Goal: Task Accomplishment & Management: Use online tool/utility

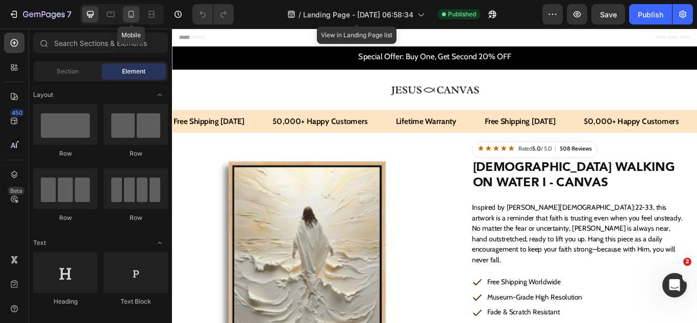
click at [129, 15] on icon at bounding box center [132, 14] width 6 height 7
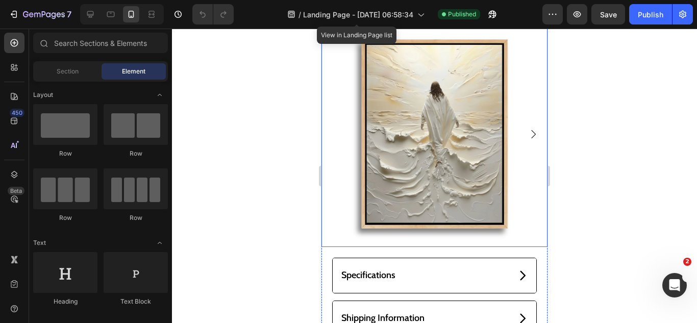
scroll to position [102, 0]
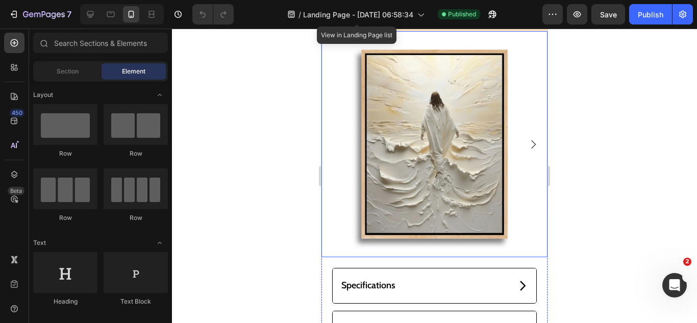
click at [493, 233] on img at bounding box center [434, 144] width 226 height 226
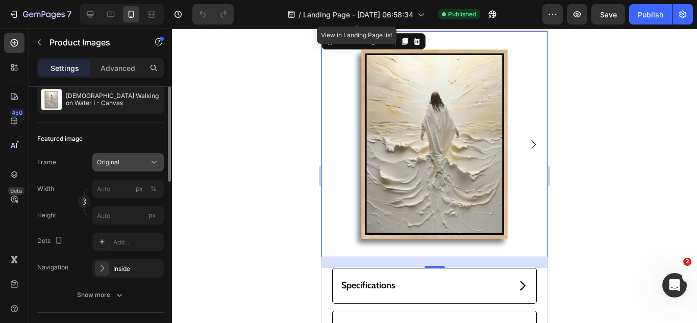
scroll to position [0, 0]
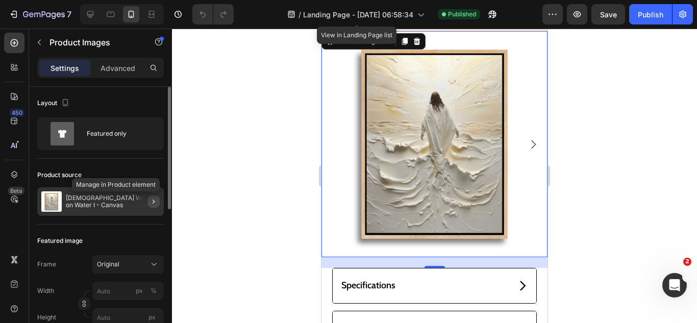
click at [154, 199] on icon "button" at bounding box center [153, 201] width 8 height 8
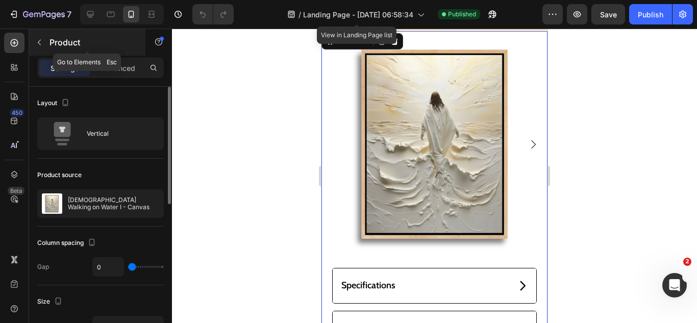
click at [39, 46] on button "button" at bounding box center [39, 42] width 16 height 16
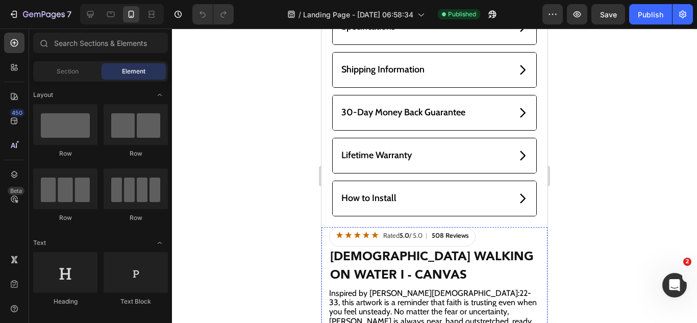
scroll to position [357, 0]
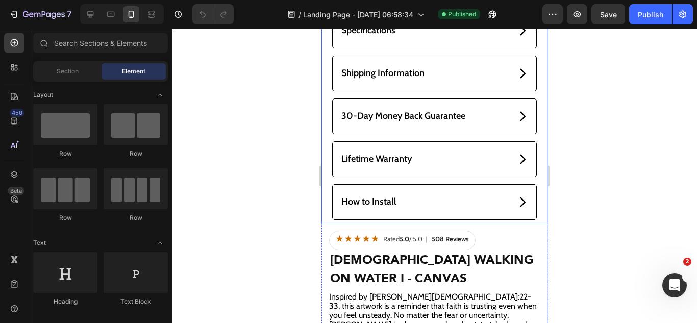
click at [533, 210] on div "Specifications Shipping Information 30-Day Money Back Guarantee Lifetime Warran…" at bounding box center [434, 118] width 226 height 211
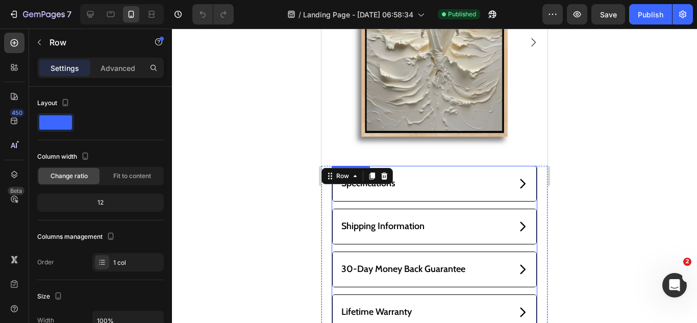
scroll to position [255, 0]
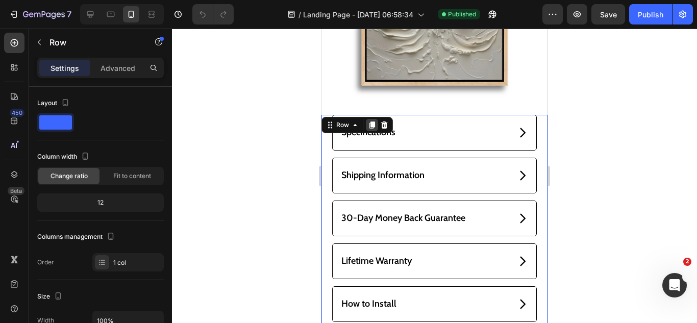
click at [374, 121] on icon at bounding box center [372, 124] width 6 height 7
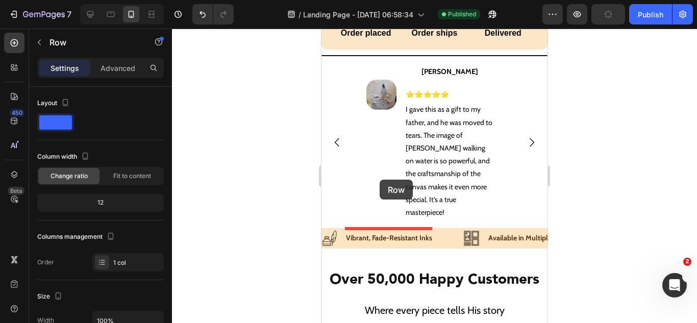
scroll to position [1333, 0]
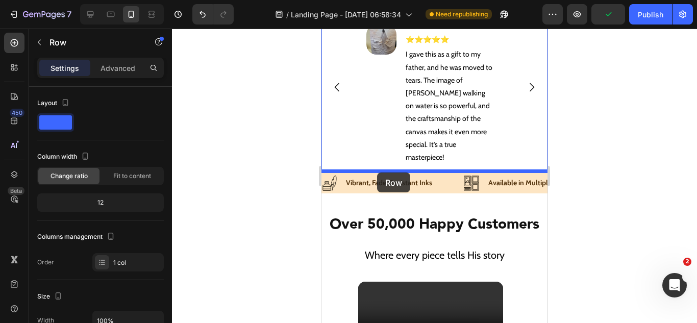
drag, startPoint x: 340, startPoint y: 116, endPoint x: 377, endPoint y: 172, distance: 67.8
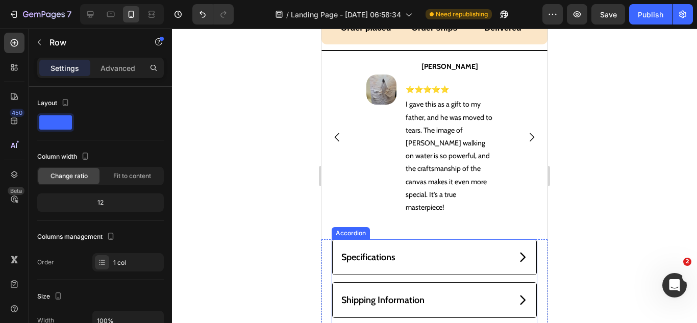
scroll to position [1064, 0]
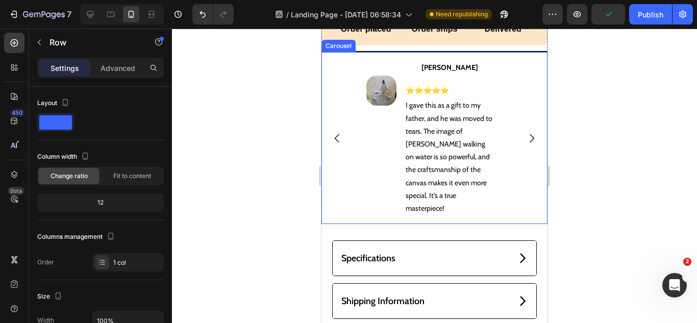
click at [345, 210] on div "Image [PERSON_NAME] Text Block ⭐⭐⭐⭐⭐ Text Block Row I gave this as a gift to my…" at bounding box center [434, 138] width 226 height 172
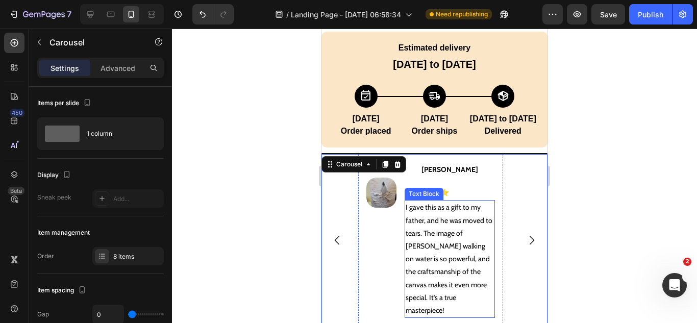
scroll to position [1115, 0]
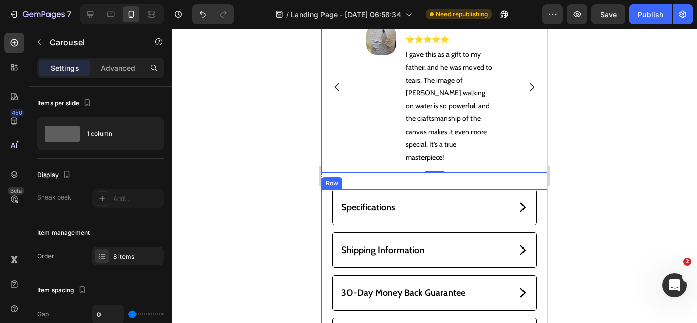
click at [324, 192] on div "Specifications Shipping Information 30-Day Money Back Guarantee Lifetime Warran…" at bounding box center [434, 294] width 226 height 211
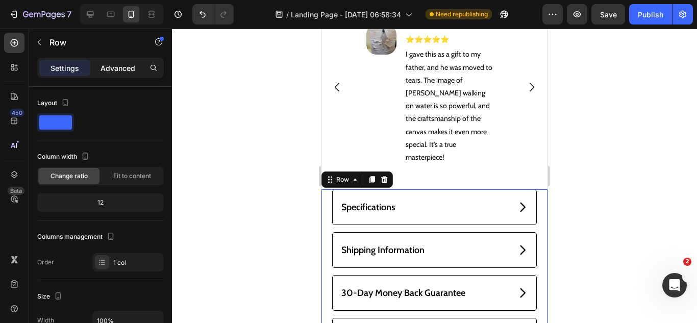
click at [101, 72] on p "Advanced" at bounding box center [117, 68] width 35 height 11
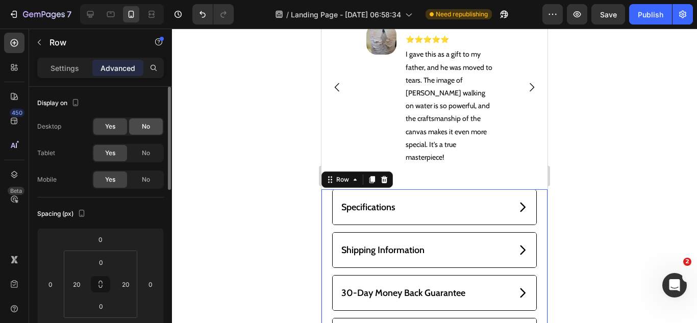
click at [143, 132] on div "No" at bounding box center [146, 126] width 34 height 16
click at [148, 154] on span "No" at bounding box center [146, 152] width 8 height 9
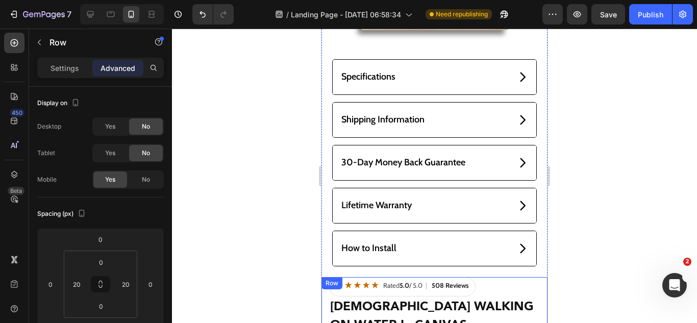
scroll to position [299, 0]
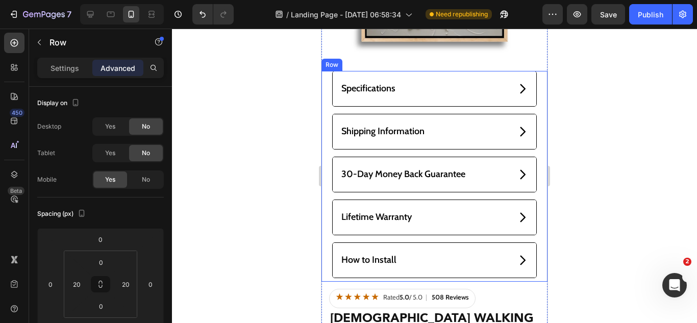
click at [325, 261] on div "Specifications Shipping Information 30-Day Money Back Guarantee Lifetime Warran…" at bounding box center [434, 176] width 226 height 211
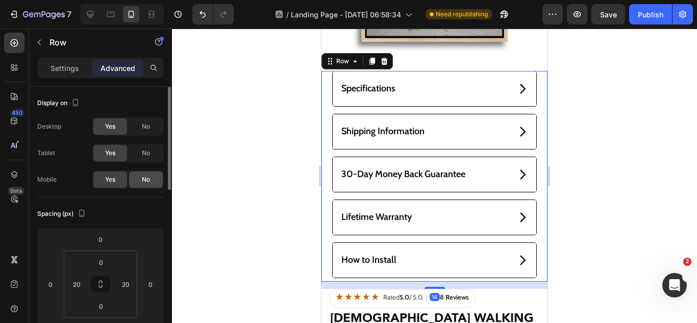
click at [139, 178] on div "No" at bounding box center [146, 179] width 34 height 16
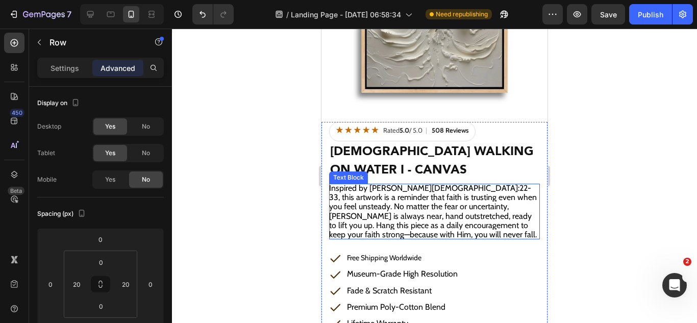
scroll to position [197, 0]
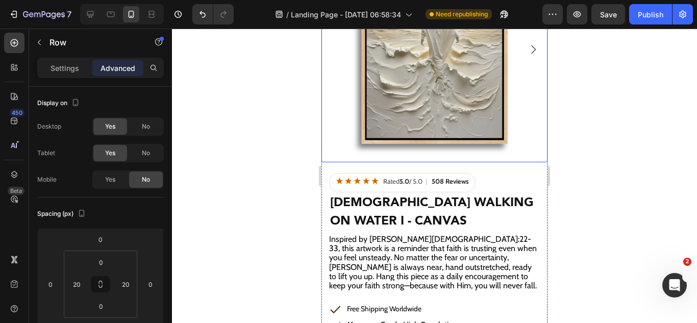
click at [464, 149] on img at bounding box center [434, 49] width 226 height 226
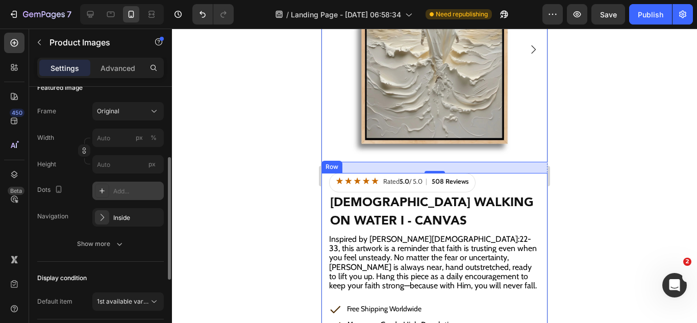
scroll to position [255, 0]
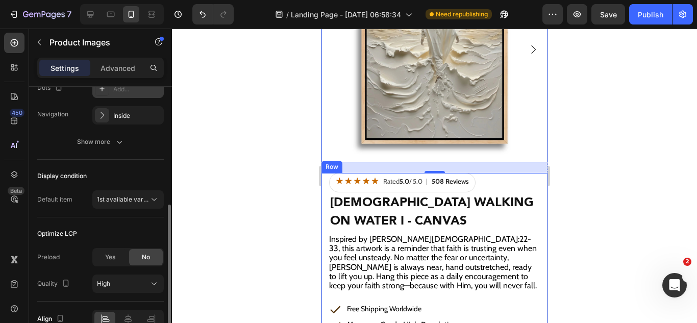
click at [130, 198] on span "1st available variant" at bounding box center [125, 199] width 57 height 8
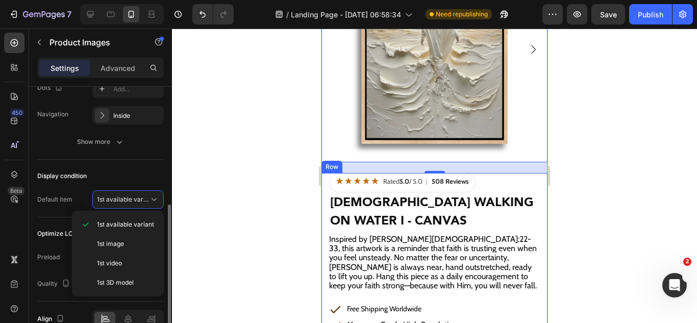
click at [51, 237] on div "Optimize LCP" at bounding box center [57, 233] width 40 height 9
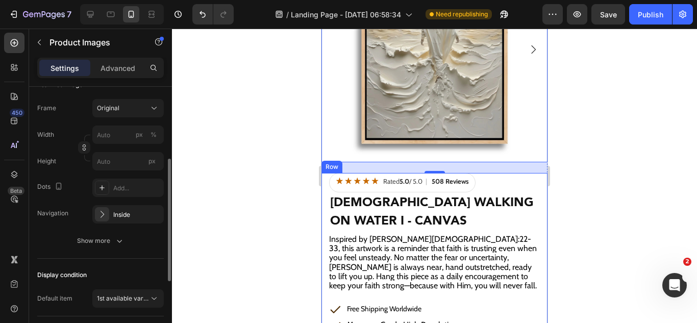
scroll to position [0, 0]
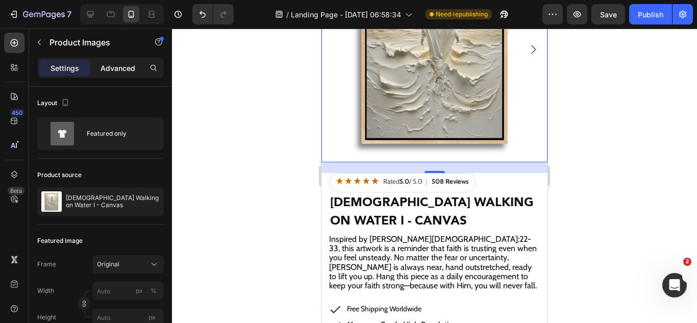
click at [120, 70] on p "Advanced" at bounding box center [117, 68] width 35 height 11
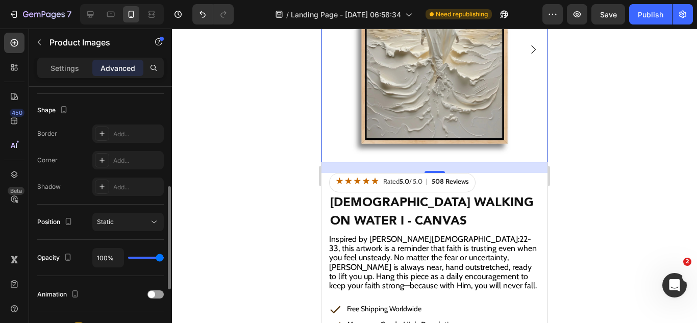
scroll to position [415, 0]
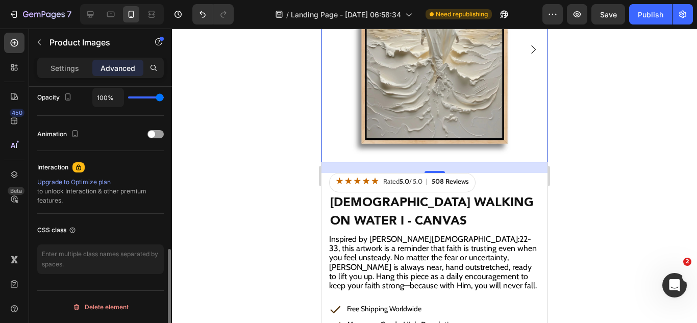
click at [55, 71] on p "Settings" at bounding box center [65, 68] width 29 height 11
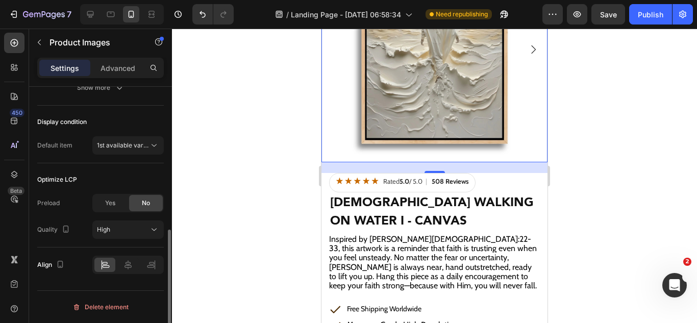
scroll to position [309, 0]
click at [118, 147] on span "1st available variant" at bounding box center [125, 145] width 57 height 8
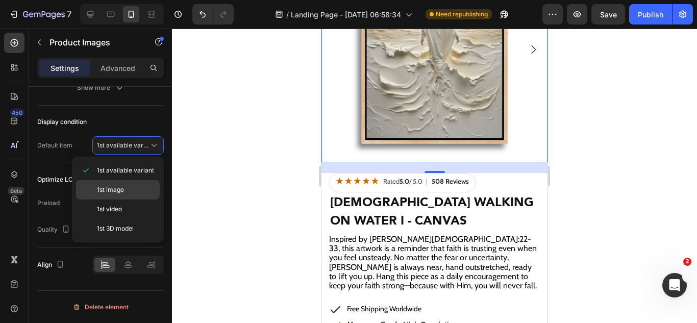
click at [115, 187] on span "1st image" at bounding box center [110, 189] width 27 height 9
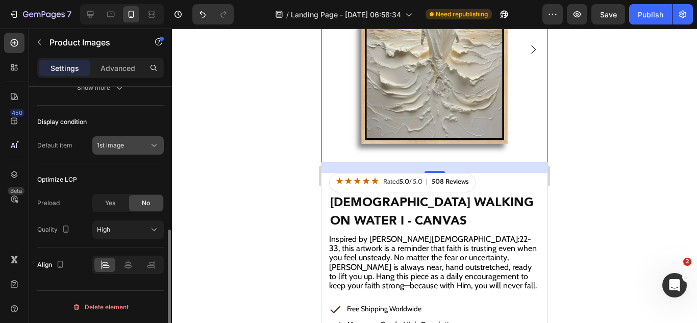
click at [115, 151] on button "1st image" at bounding box center [127, 145] width 71 height 18
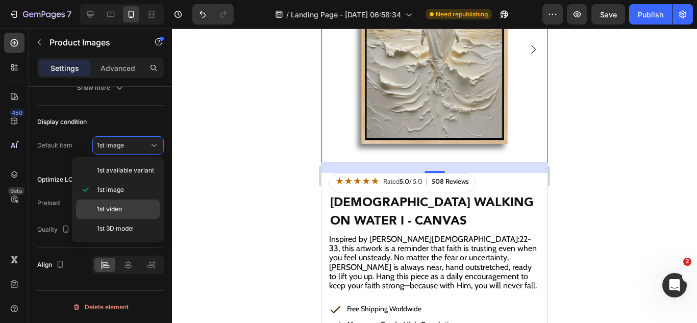
click at [98, 205] on span "1st video" at bounding box center [109, 209] width 25 height 9
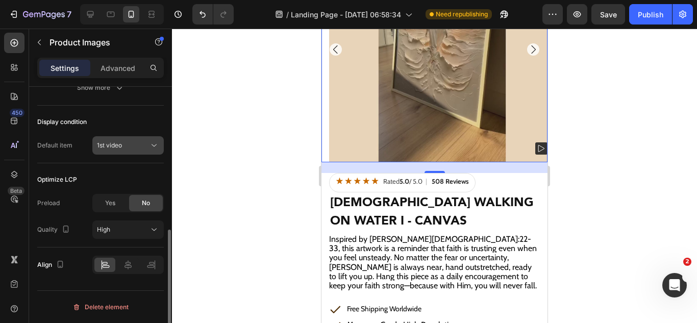
click at [116, 146] on span "1st video" at bounding box center [109, 145] width 25 height 8
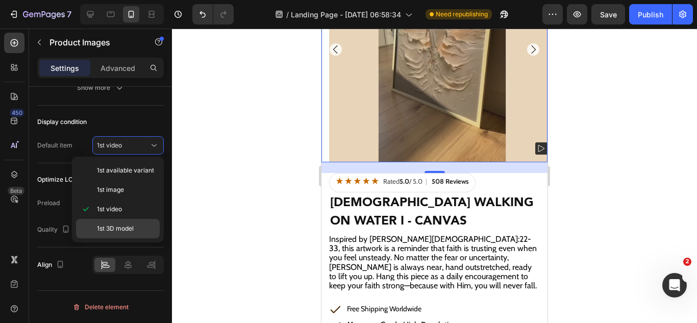
click at [111, 221] on div "1st 3D model" at bounding box center [118, 228] width 84 height 19
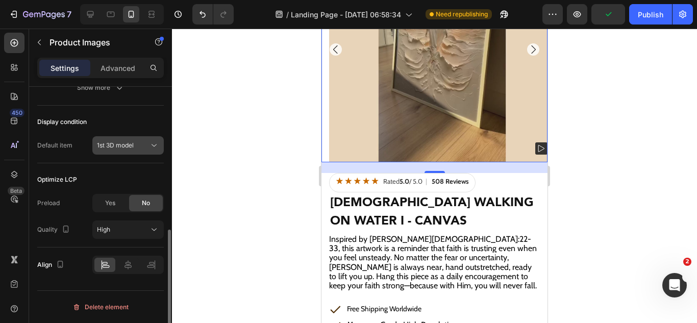
click at [124, 146] on span "1st 3D model" at bounding box center [115, 145] width 37 height 8
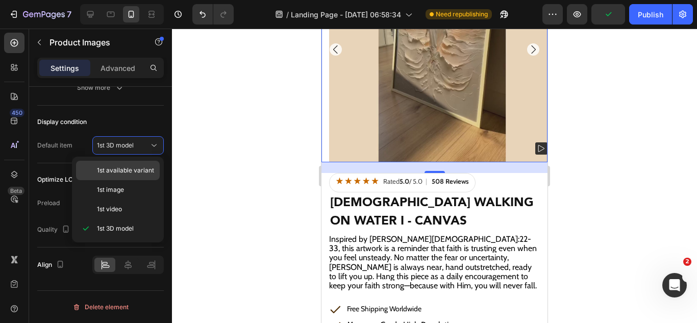
click at [121, 168] on span "1st available variant" at bounding box center [125, 170] width 57 height 9
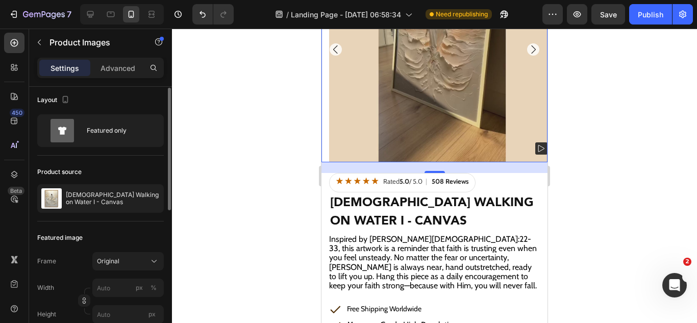
scroll to position [0, 0]
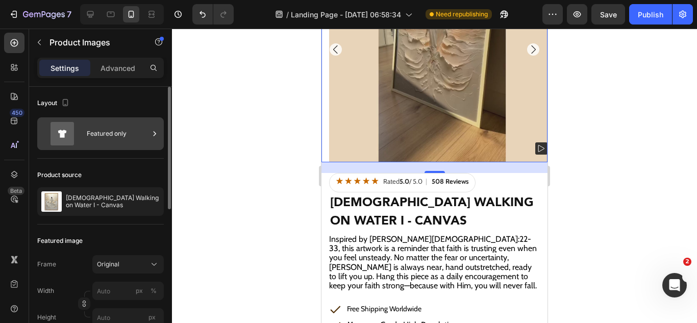
click at [118, 138] on div "Featured only" at bounding box center [118, 133] width 62 height 23
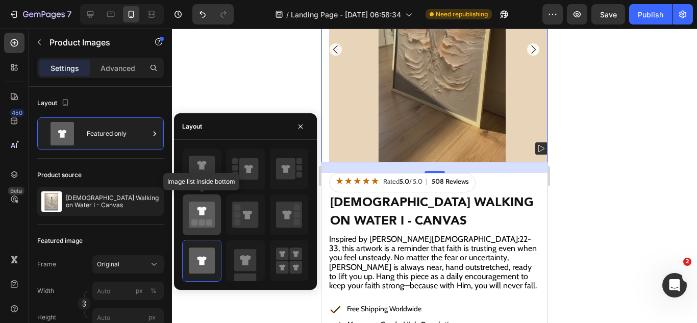
click at [202, 217] on icon at bounding box center [202, 215] width 26 height 26
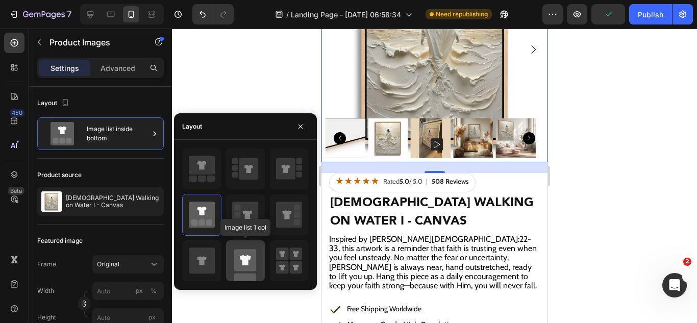
click at [242, 267] on rect at bounding box center [245, 260] width 22 height 22
type input "100"
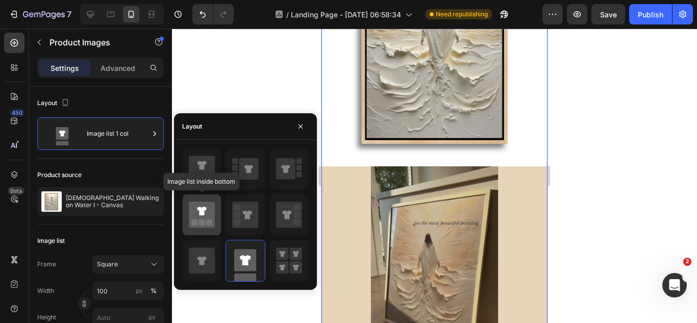
click at [194, 209] on icon at bounding box center [202, 215] width 26 height 26
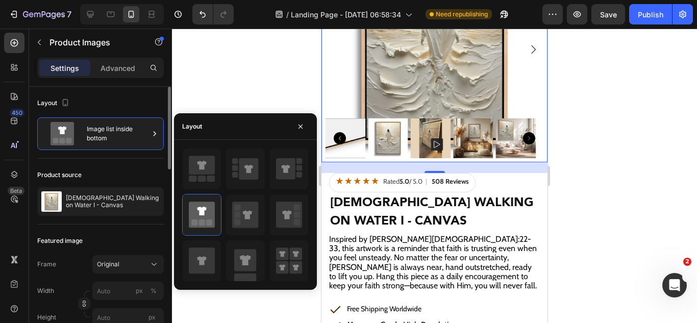
click at [97, 232] on div "Featured image Frame Original Width px % Height px Navigation Inside Show more" at bounding box center [100, 306] width 127 height 164
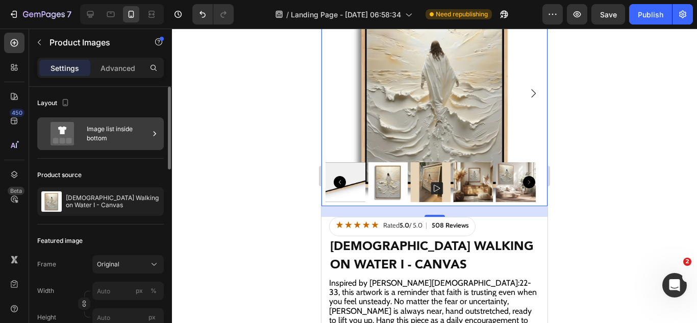
click at [118, 143] on div "Image list inside bottom" at bounding box center [118, 133] width 62 height 23
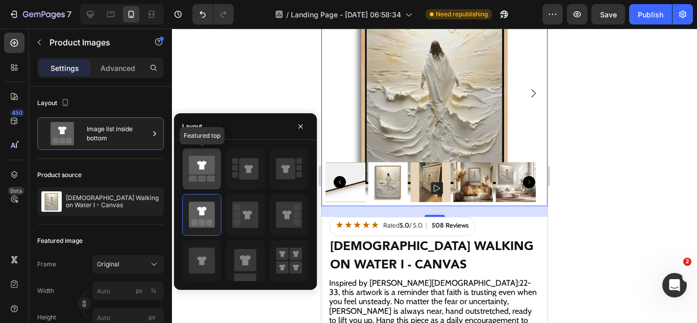
click at [212, 170] on icon at bounding box center [202, 165] width 26 height 19
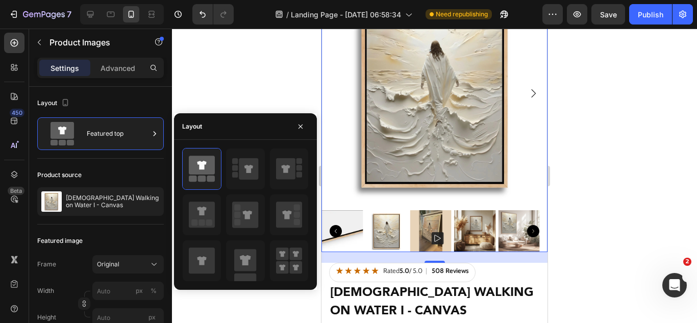
click at [527, 225] on icon "Carousel Next Arrow" at bounding box center [533, 231] width 12 height 12
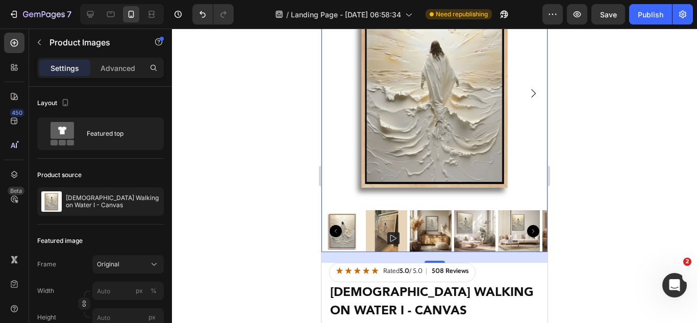
click at [527, 225] on icon "Carousel Next Arrow" at bounding box center [533, 231] width 12 height 12
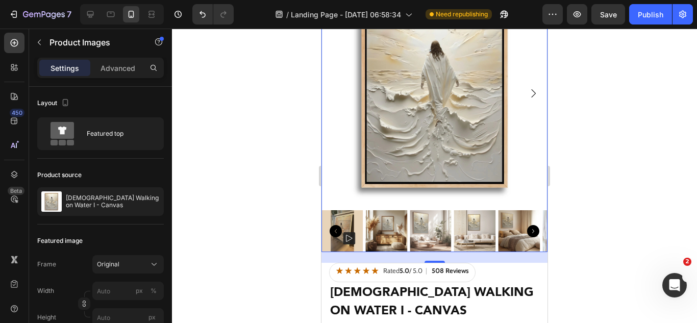
click at [527, 225] on icon "Carousel Next Arrow" at bounding box center [533, 231] width 12 height 12
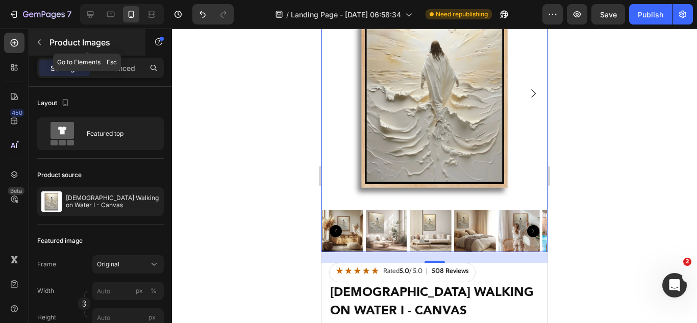
click at [39, 41] on icon "button" at bounding box center [39, 43] width 3 height 6
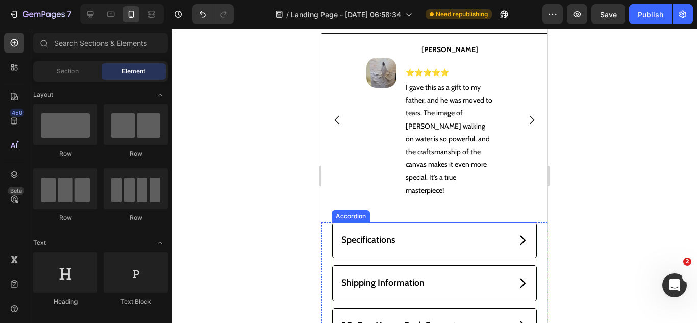
scroll to position [867, 0]
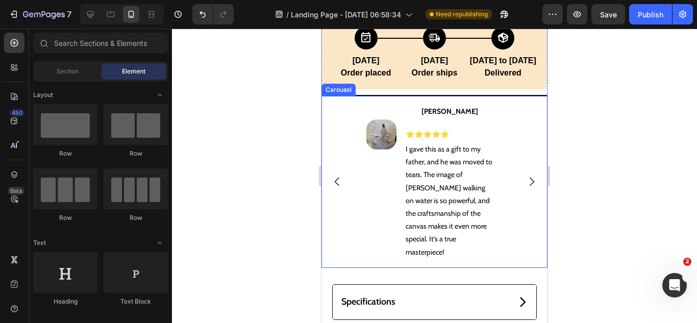
click at [343, 230] on div "Image [PERSON_NAME] Text Block ⭐⭐⭐⭐⭐ Text Block Row I gave this as a gift to my…" at bounding box center [434, 182] width 226 height 172
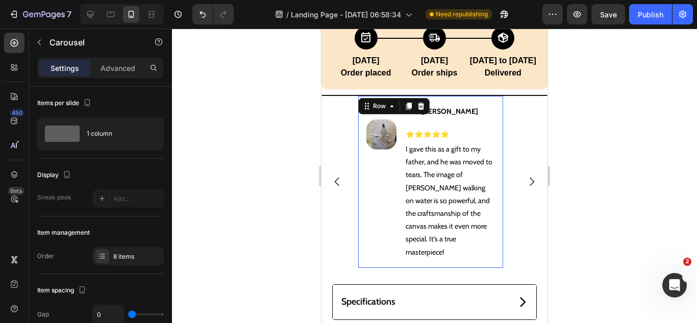
click at [396, 175] on div "Image" at bounding box center [381, 182] width 30 height 156
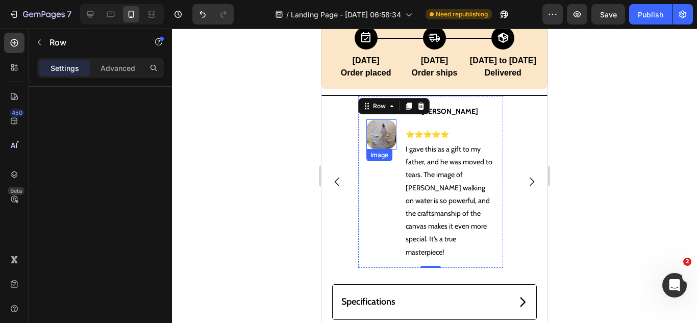
click at [386, 137] on img at bounding box center [381, 134] width 30 height 30
click at [450, 241] on div "Image [PERSON_NAME] Text Block ⭐⭐⭐⭐⭐ Text Block Row I gave this as a gift to my…" at bounding box center [430, 182] width 145 height 172
click at [109, 69] on p "Advanced" at bounding box center [117, 68] width 35 height 11
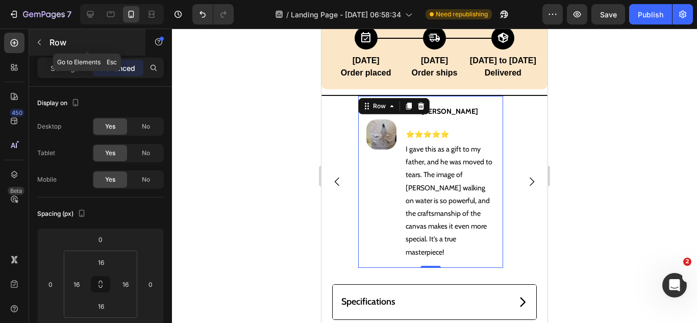
click at [39, 48] on button "button" at bounding box center [39, 42] width 16 height 16
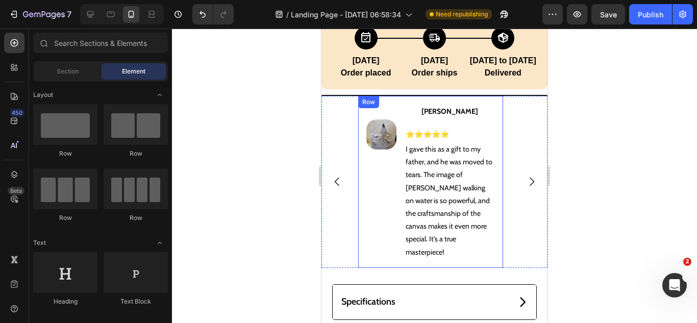
click at [391, 202] on div "Image" at bounding box center [381, 182] width 30 height 156
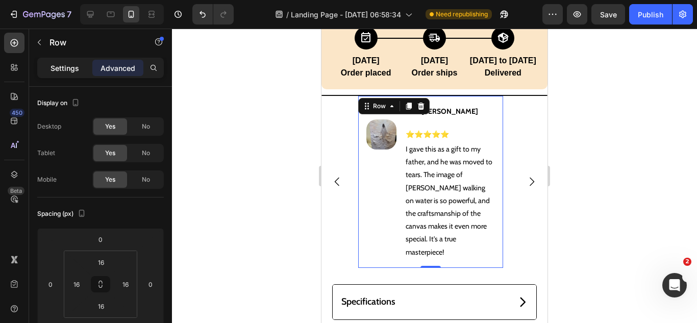
click at [65, 62] on div "Settings" at bounding box center [64, 68] width 51 height 16
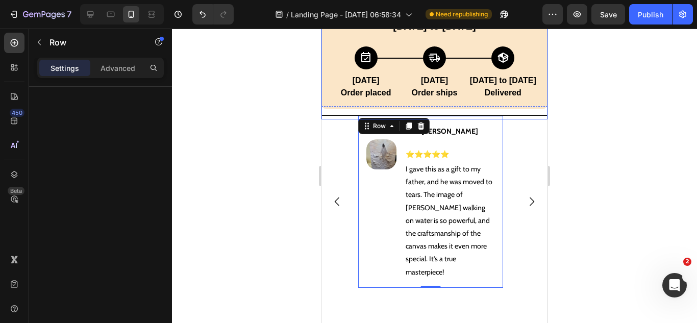
scroll to position [714, 0]
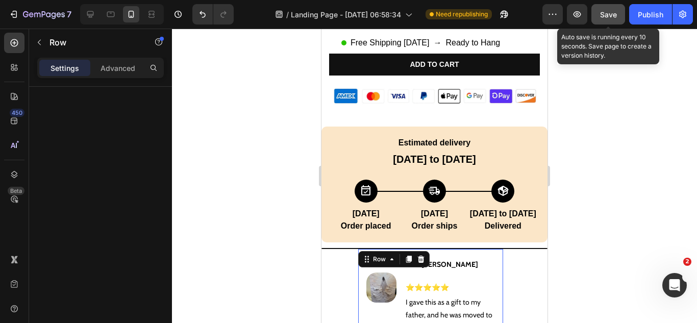
click at [605, 18] on span "Save" at bounding box center [608, 14] width 17 height 9
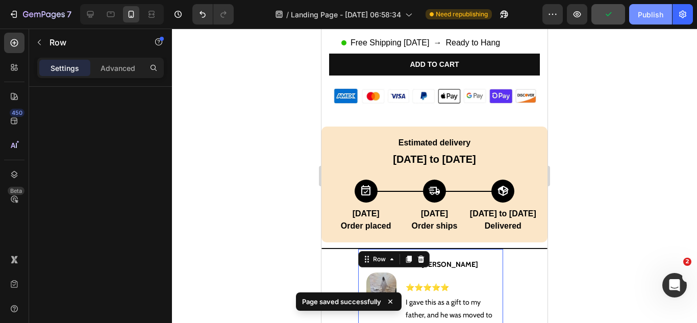
click at [639, 16] on div "Publish" at bounding box center [651, 14] width 26 height 11
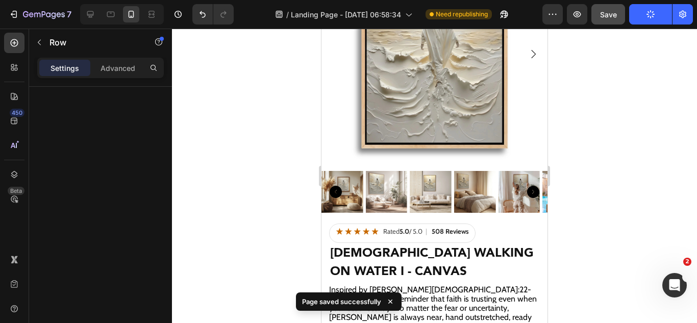
scroll to position [204, 0]
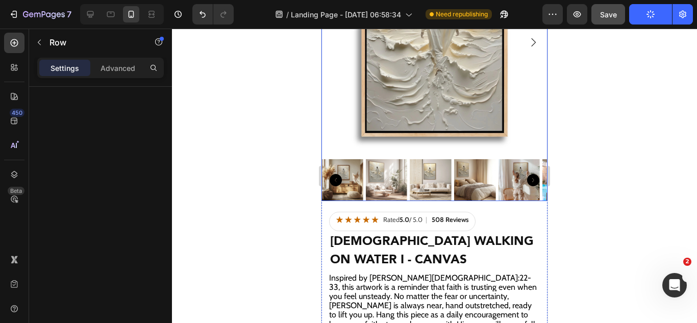
click at [378, 190] on img at bounding box center [387, 180] width 42 height 42
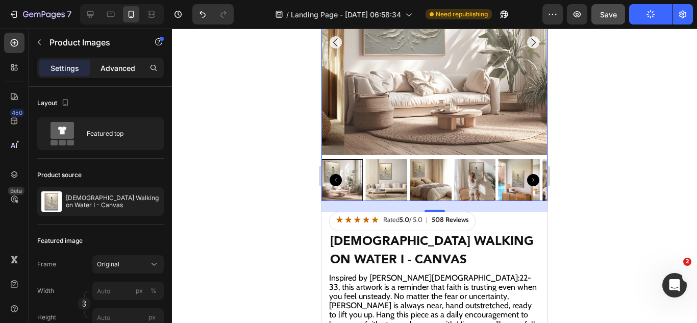
click at [110, 71] on p "Advanced" at bounding box center [117, 68] width 35 height 11
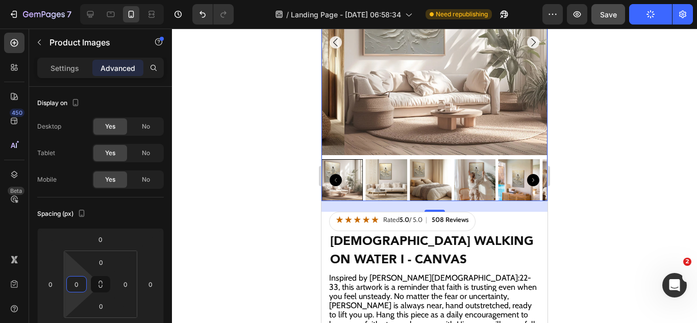
click at [78, 283] on input "0" at bounding box center [76, 284] width 15 height 15
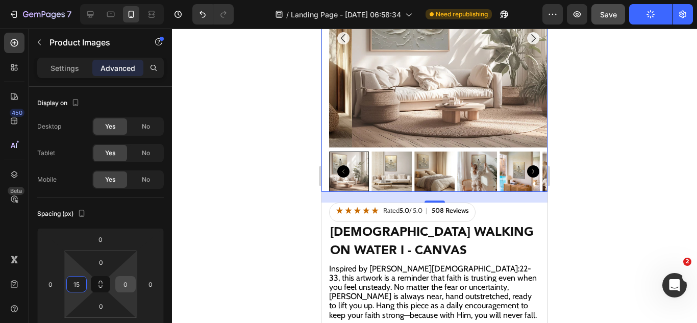
type input "15"
click at [124, 282] on input "0" at bounding box center [125, 284] width 15 height 15
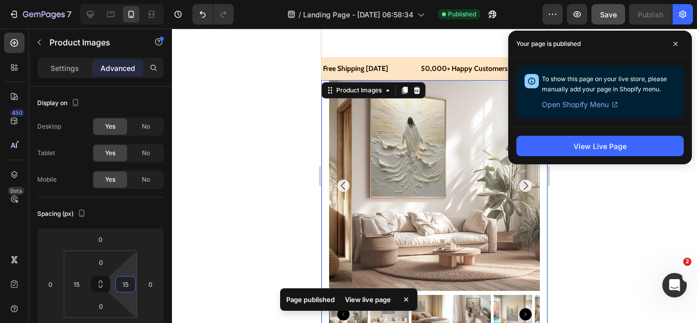
scroll to position [51, 0]
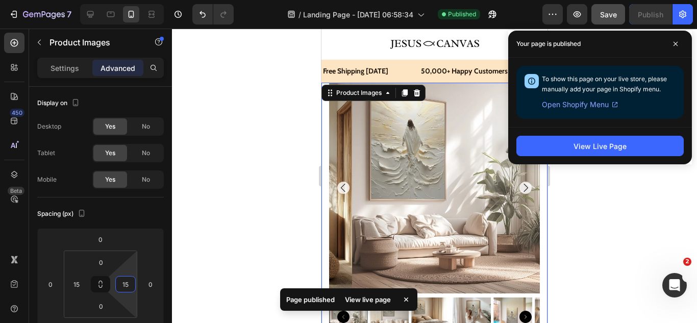
type input "15"
click at [598, 10] on button "Save" at bounding box center [608, 14] width 34 height 20
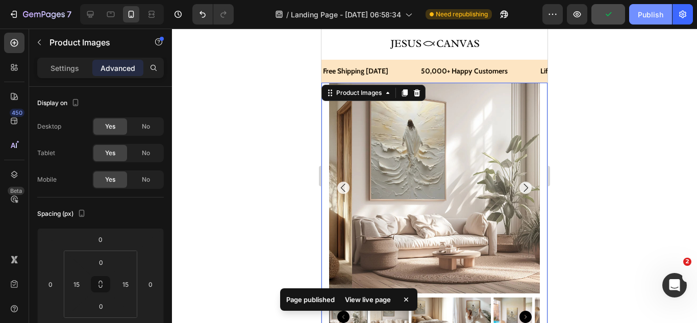
click at [642, 17] on div "Publish" at bounding box center [651, 14] width 26 height 11
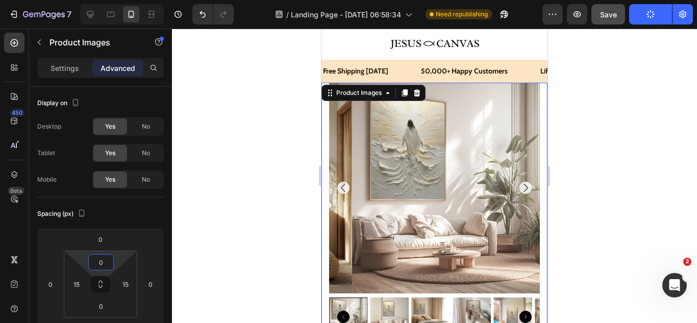
click at [102, 263] on input "0" at bounding box center [101, 262] width 20 height 15
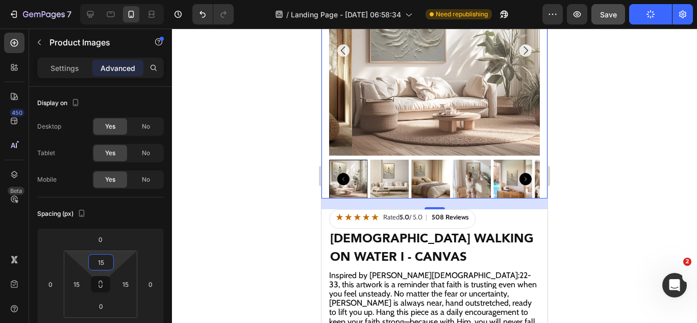
scroll to position [204, 0]
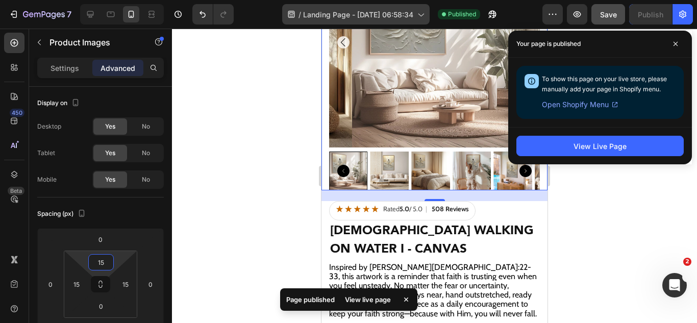
type input "15"
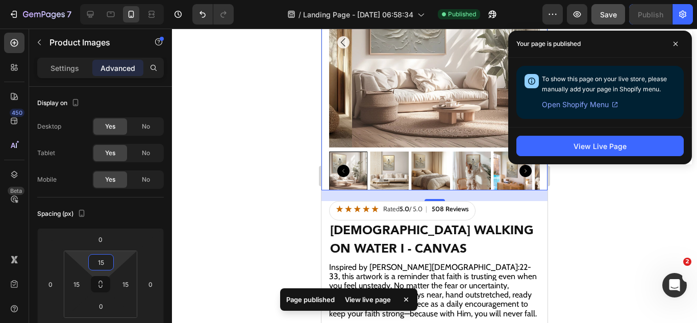
click at [392, 118] on img at bounding box center [457, 42] width 211 height 211
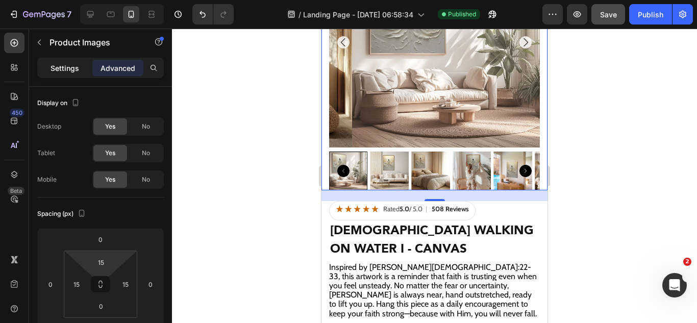
click at [84, 74] on div "Settings" at bounding box center [64, 68] width 51 height 16
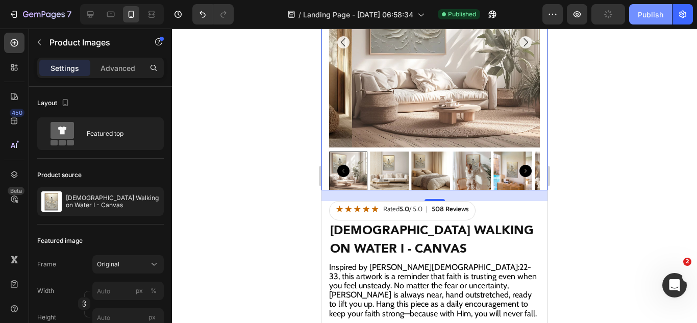
click at [646, 23] on button "Publish" at bounding box center [650, 14] width 43 height 20
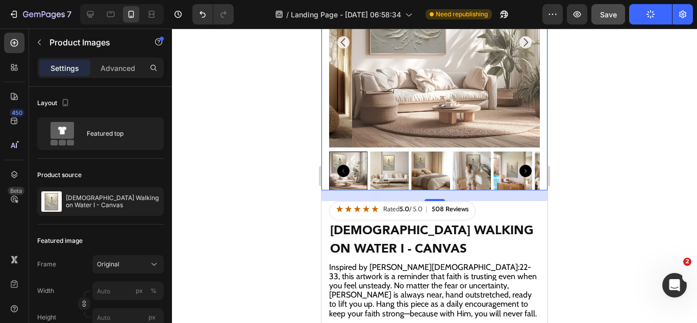
click at [346, 165] on icon "Carousel Back Arrow" at bounding box center [343, 171] width 12 height 12
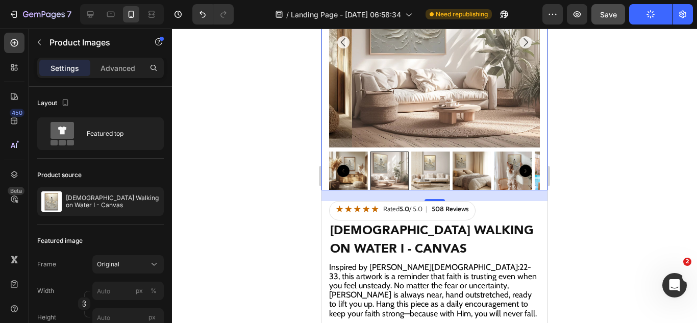
click at [346, 165] on icon "Carousel Back Arrow" at bounding box center [343, 171] width 12 height 12
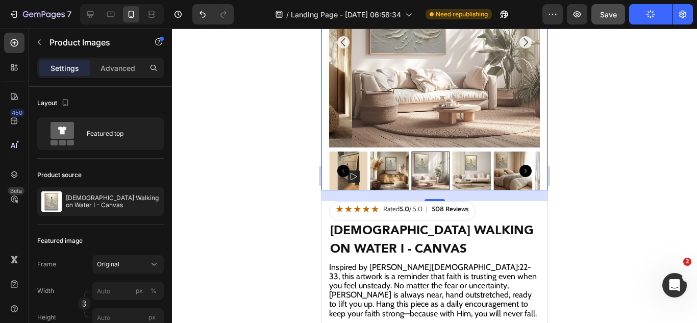
click at [324, 173] on div "Product Images 21" at bounding box center [434, 59] width 226 height 261
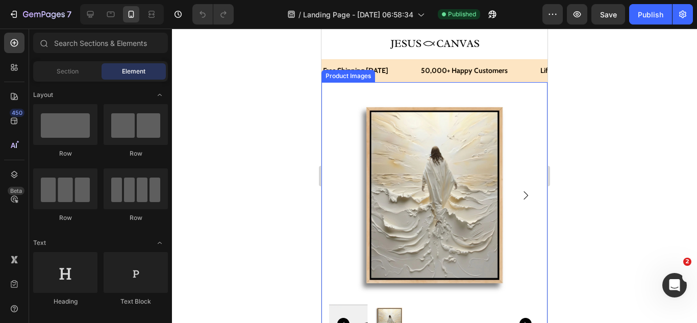
scroll to position [102, 0]
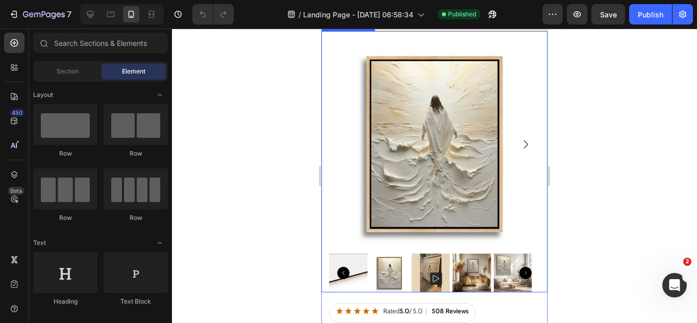
click at [330, 280] on img at bounding box center [348, 273] width 39 height 39
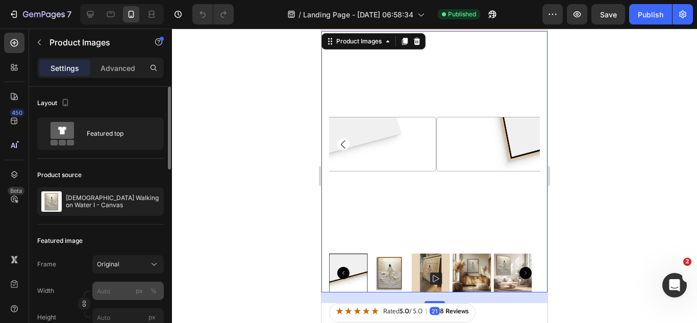
scroll to position [153, 0]
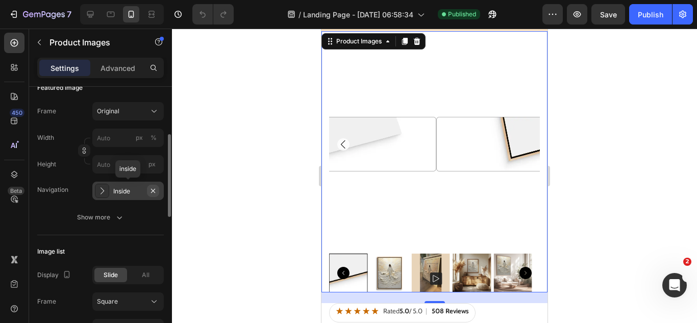
click at [154, 190] on icon "button" at bounding box center [153, 190] width 4 height 4
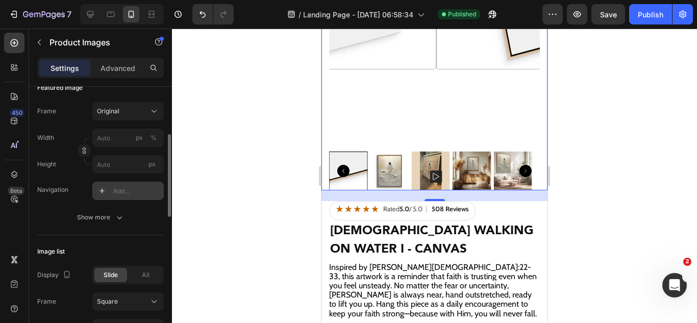
scroll to position [102, 0]
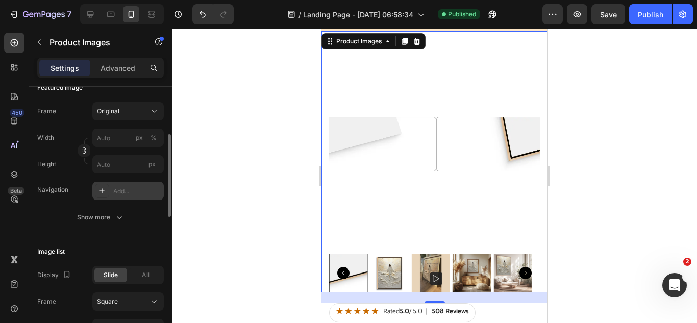
click at [382, 268] on img at bounding box center [389, 273] width 39 height 39
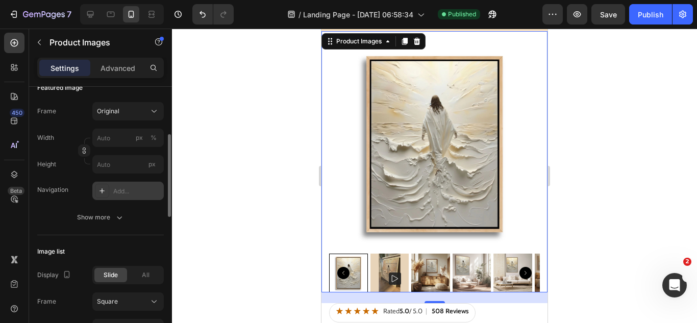
click at [345, 273] on div at bounding box center [348, 273] width 39 height 39
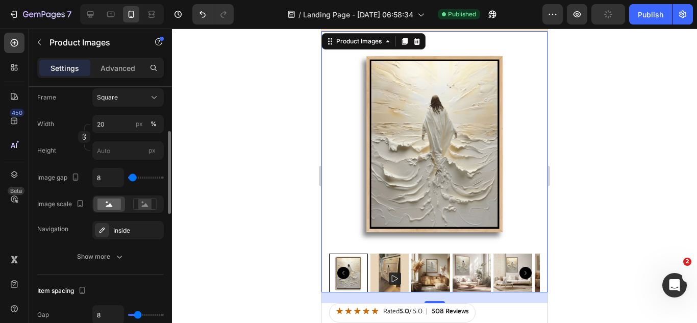
scroll to position [408, 0]
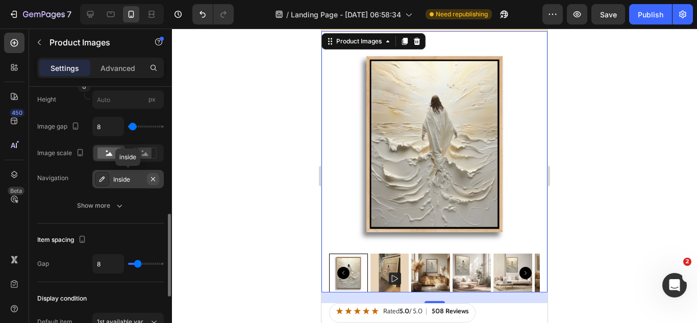
click at [150, 180] on icon "button" at bounding box center [153, 179] width 8 height 8
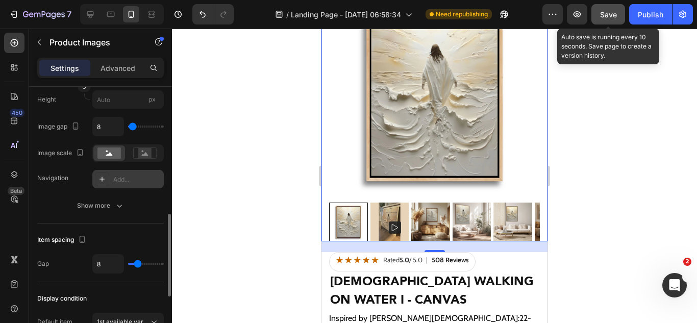
click at [598, 14] on button "Save" at bounding box center [608, 14] width 34 height 20
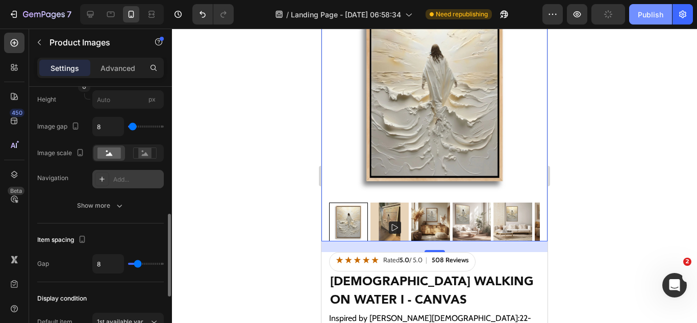
click at [647, 18] on div "Publish" at bounding box center [651, 14] width 26 height 11
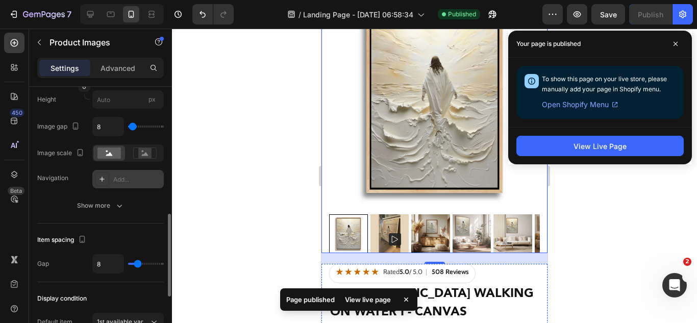
scroll to position [0, 0]
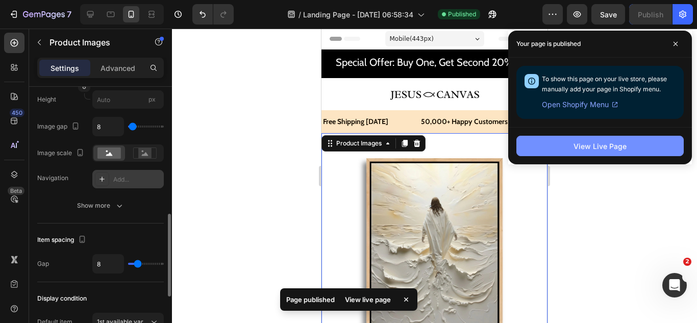
click at [537, 152] on button "View Live Page" at bounding box center [599, 146] width 167 height 20
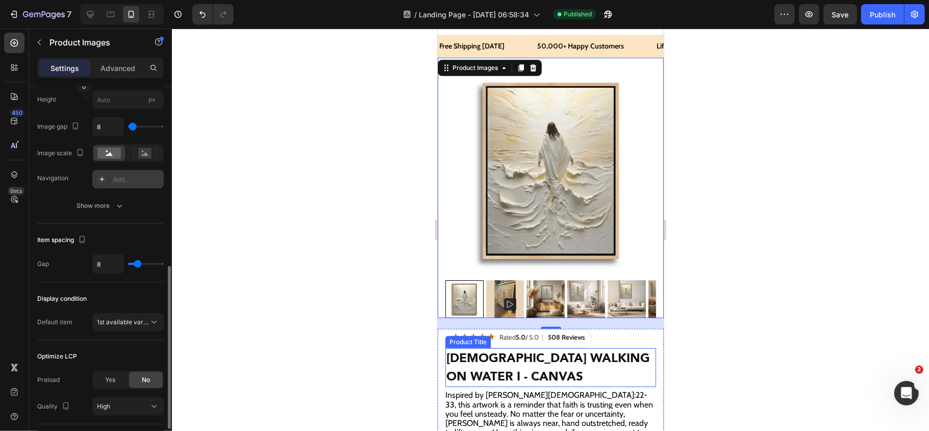
scroll to position [68, 0]
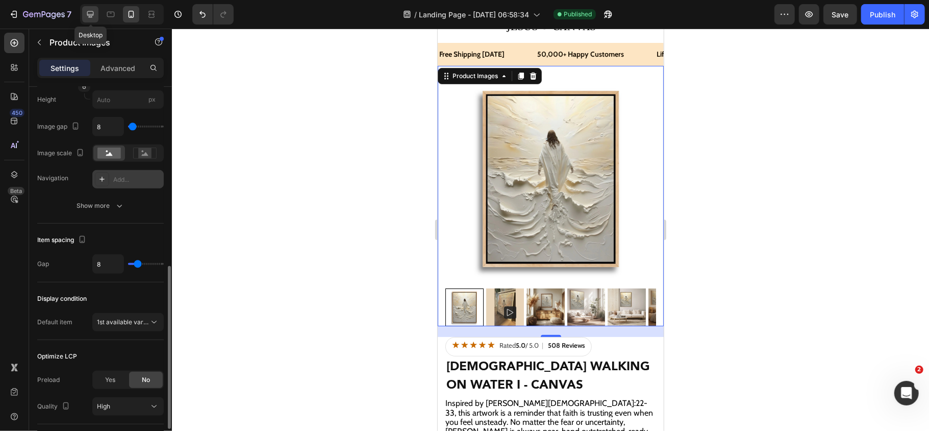
click at [90, 12] on icon at bounding box center [90, 14] width 10 height 10
type input "10"
